Goal: Obtain resource: Download file/media

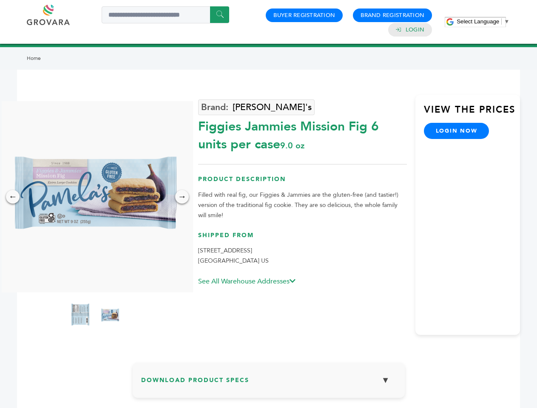
click at [483, 21] on span "Select Language" at bounding box center [478, 21] width 43 height 6
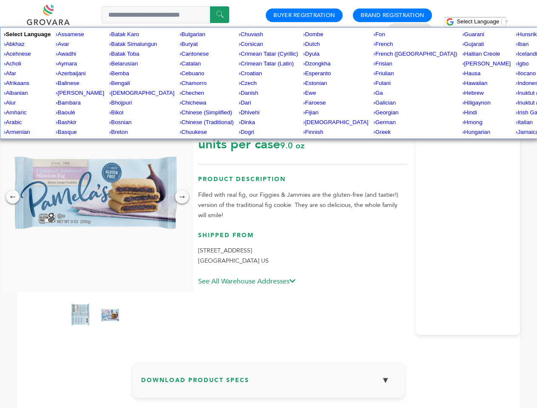
click at [95, 197] on img at bounding box center [95, 196] width 191 height 191
click at [0, 0] on div "×" at bounding box center [0, 0] width 0 height 0
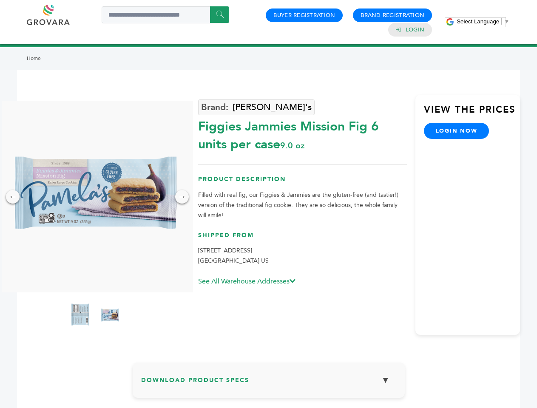
click at [182, 197] on div "→" at bounding box center [182, 197] width 14 height 14
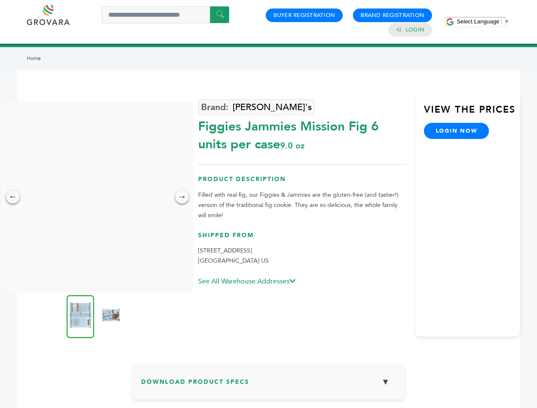
click at [80, 316] on img at bounding box center [81, 316] width 28 height 43
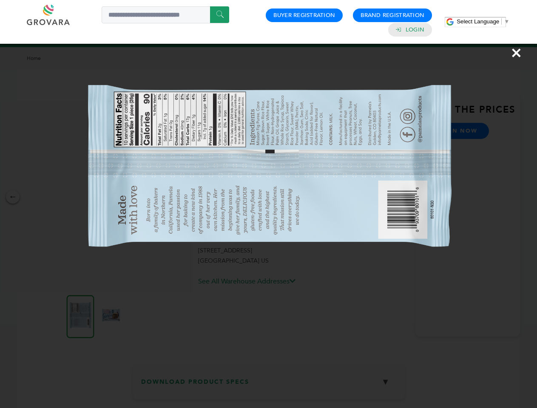
click at [110, 316] on div "×" at bounding box center [268, 204] width 537 height 408
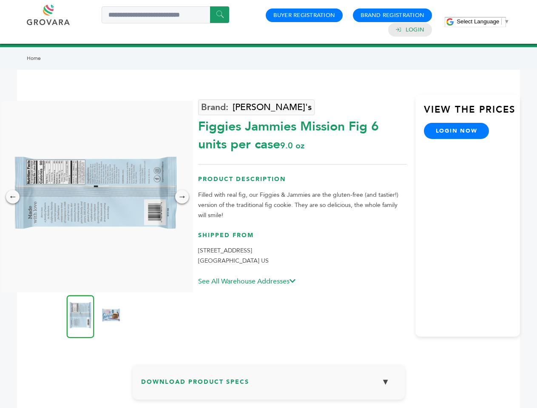
click at [269, 383] on h3 "Download Product Specs ▼" at bounding box center [268, 385] width 255 height 25
